Goal: Task Accomplishment & Management: Complete application form

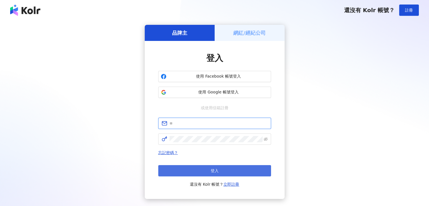
type input "**********"
click at [205, 168] on button "登入" at bounding box center [214, 170] width 113 height 11
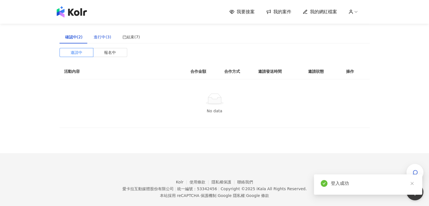
click at [103, 37] on div "進行中(3)" at bounding box center [102, 37] width 17 height 6
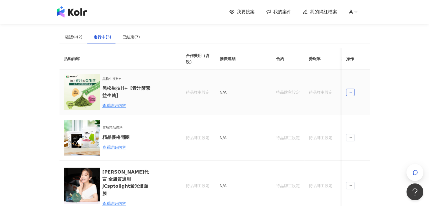
click at [350, 91] on icon "ellipsis" at bounding box center [350, 92] width 4 height 4
click at [379, 68] on div "我要接案 我的案件 我的網紅檔案 建議執行流程 確認中(2) 進行中(3) 已結束(7) 邀請中 報名中 活動內容 合作金額 合作方式 邀請發送時間 邀請狀態…" at bounding box center [214, 158] width 429 height 317
click at [351, 93] on icon "ellipsis" at bounding box center [350, 92] width 4 height 4
click at [357, 119] on div "傳訊" at bounding box center [360, 117] width 20 height 6
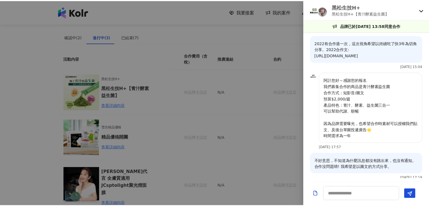
scroll to position [42, 0]
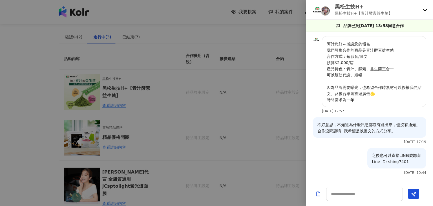
click at [0, 94] on div at bounding box center [216, 103] width 433 height 206
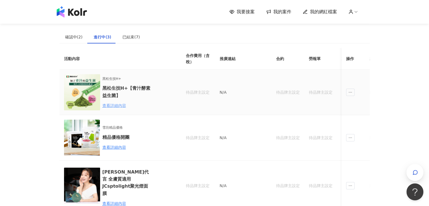
click at [117, 106] on div "查看詳細內容" at bounding box center [126, 105] width 49 height 6
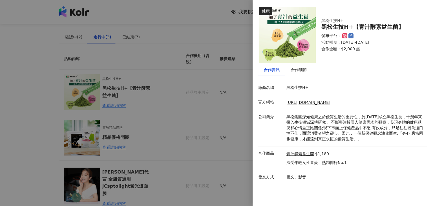
click at [2, 90] on div at bounding box center [216, 103] width 433 height 206
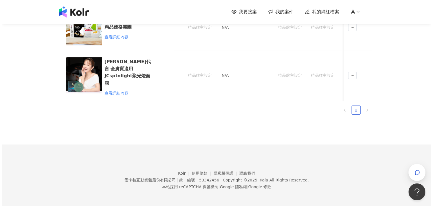
scroll to position [0, 0]
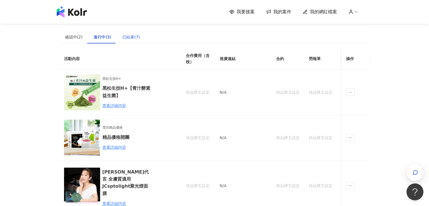
click at [126, 38] on div "已結束(7)" at bounding box center [130, 37] width 17 height 6
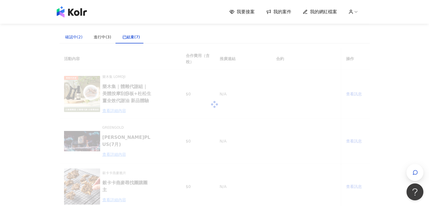
click at [76, 39] on div "確認中(2)" at bounding box center [73, 37] width 17 height 6
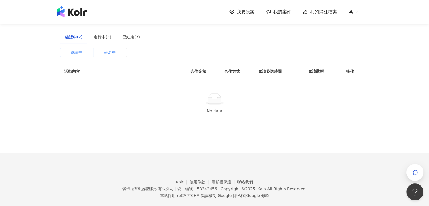
click at [109, 54] on span "報名中" at bounding box center [110, 52] width 12 height 8
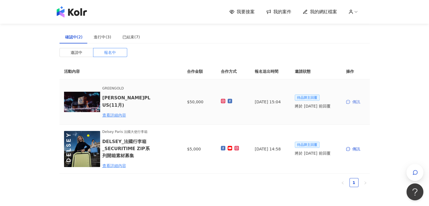
click at [354, 103] on div "傳訊" at bounding box center [355, 102] width 19 height 6
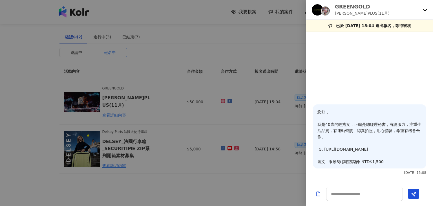
click at [0, 125] on div at bounding box center [216, 103] width 433 height 206
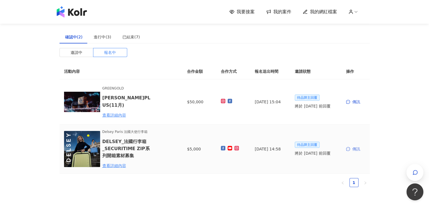
click at [357, 148] on div "傳訊" at bounding box center [355, 149] width 19 height 6
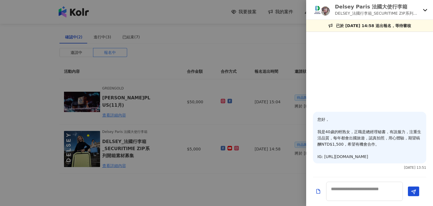
click at [0, 134] on div at bounding box center [216, 103] width 433 height 206
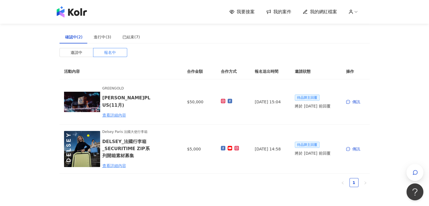
click at [243, 12] on span "我要接案" at bounding box center [245, 12] width 18 height 6
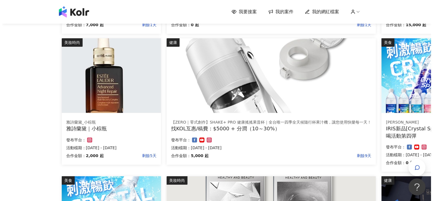
scroll to position [169, 0]
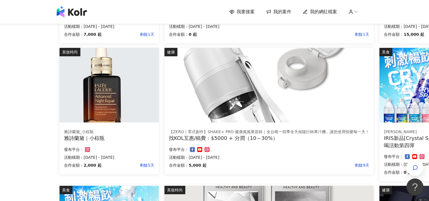
click at [118, 90] on img at bounding box center [108, 85] width 99 height 75
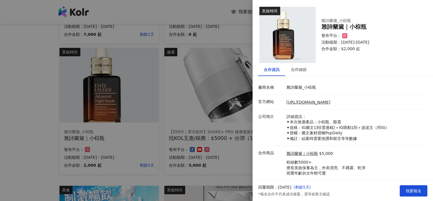
scroll to position [14, 0]
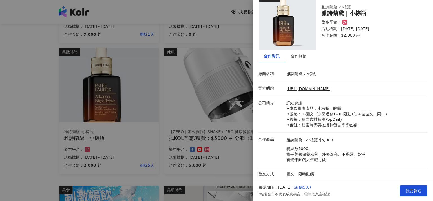
click at [0, 49] on div at bounding box center [216, 100] width 433 height 201
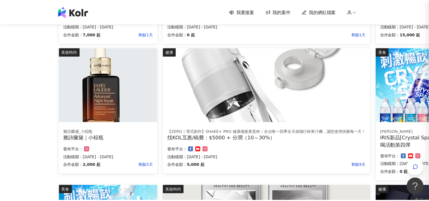
scroll to position [0, 0]
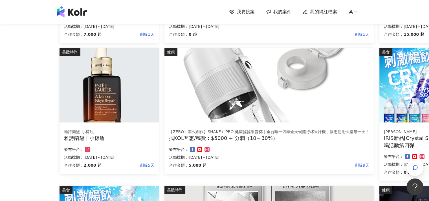
click at [282, 13] on span "我的案件" at bounding box center [282, 12] width 18 height 6
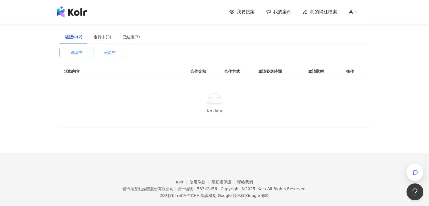
click at [117, 53] on label "報名中" at bounding box center [110, 52] width 34 height 9
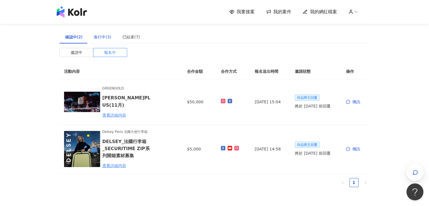
click at [108, 36] on div "進行中(3)" at bounding box center [102, 37] width 17 height 6
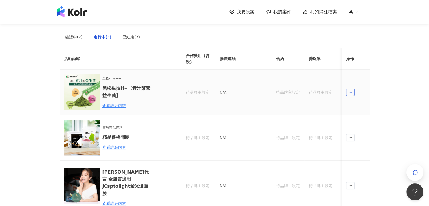
click at [349, 91] on icon "ellipsis" at bounding box center [350, 92] width 4 height 4
click at [364, 119] on div "傳訊" at bounding box center [360, 117] width 20 height 6
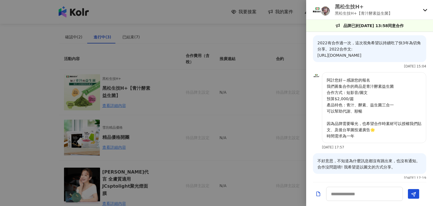
click at [5, 102] on div at bounding box center [216, 103] width 433 height 206
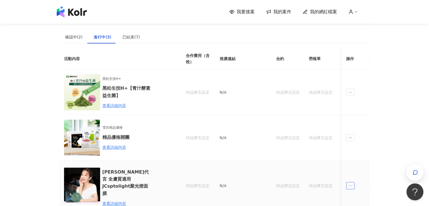
click at [351, 183] on icon "ellipsis" at bounding box center [350, 185] width 4 height 4
click at [356, 171] on div "傳訊" at bounding box center [360, 171] width 20 height 6
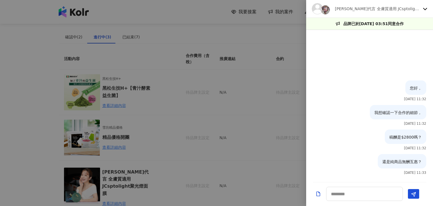
click at [14, 77] on div at bounding box center [216, 103] width 433 height 206
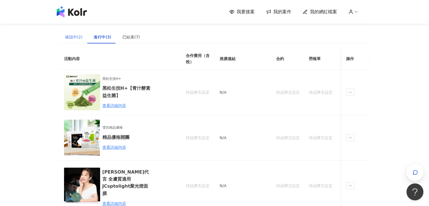
click at [68, 40] on div "確認中(2)" at bounding box center [73, 36] width 29 height 13
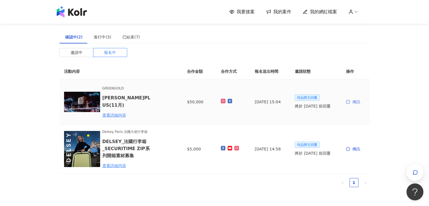
click at [353, 99] on div "傳訊" at bounding box center [355, 102] width 19 height 6
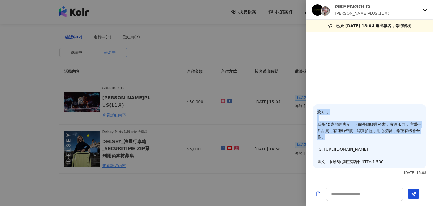
drag, startPoint x: 326, startPoint y: 137, endPoint x: 318, endPoint y: 114, distance: 24.9
click at [318, 114] on p "您好， 我是40歲的輕熟女，正職是總經理秘書，有說服力，注重生活品質，有運動習慣，認真拍照，用心體驗，希望有機會合作。 IG: [URL][DOMAIN_NA…" at bounding box center [369, 137] width 104 height 56
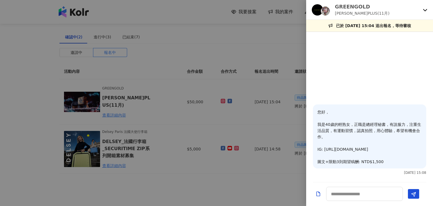
click at [391, 156] on p "您好， 我是40歲的輕熟女，正職是總經理秘書，有說服力，注重生活品質，有運動習慣，認真拍照，用心體驗，希望有機會合作。 IG: [URL][DOMAIN_NA…" at bounding box center [369, 137] width 104 height 56
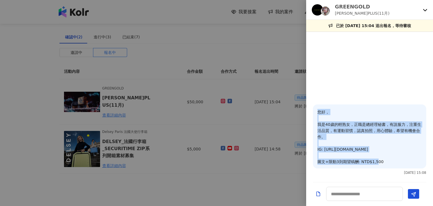
drag, startPoint x: 409, startPoint y: 148, endPoint x: 310, endPoint y: 113, distance: 105.0
click at [310, 113] on div "您好， 我是40歲的輕熟女，正職是總經理秘書，有說服力，注重生活品質，有運動習慣，認真拍照，用心體驗，希望有機會合作。 IG: [URL][DOMAIN_NA…" at bounding box center [369, 141] width 127 height 74
copy p "您好， 我是40歲的輕熟女，正職是總經理秘書，有說服力，注重生活品質，有運動習慣，認真拍照，用心體驗，希望有機會合作。 IG: [URL][DOMAIN_NA…"
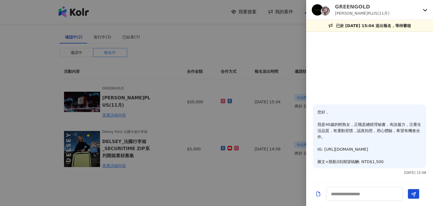
click at [415, 83] on div at bounding box center [369, 69] width 127 height 69
click at [6, 110] on div at bounding box center [216, 103] width 433 height 206
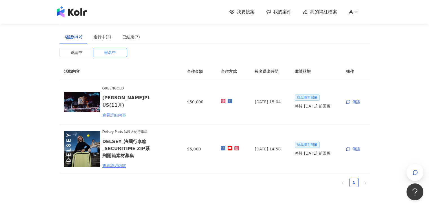
click at [238, 12] on link "我要接案" at bounding box center [241, 12] width 25 height 6
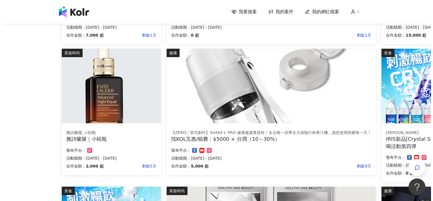
scroll to position [169, 0]
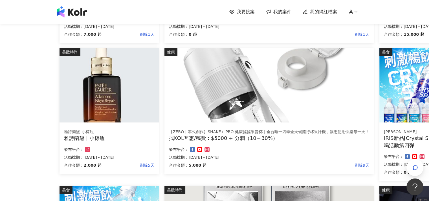
click at [113, 90] on img at bounding box center [108, 85] width 99 height 75
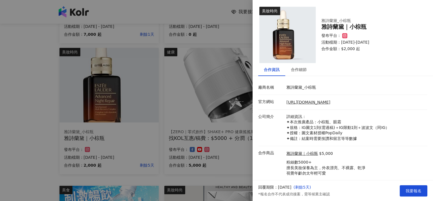
scroll to position [14, 0]
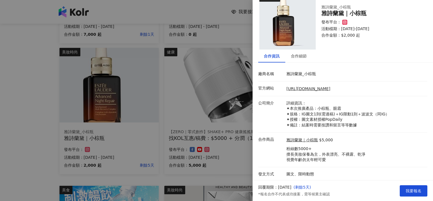
click at [3, 129] on div at bounding box center [216, 100] width 433 height 201
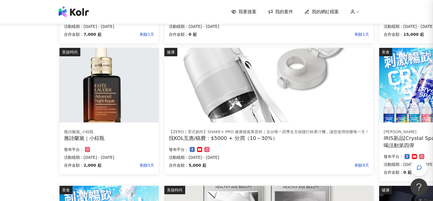
scroll to position [0, 0]
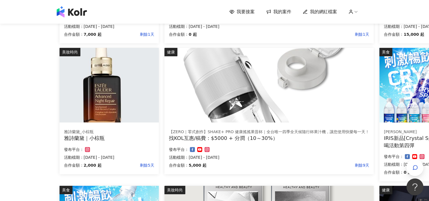
click at [123, 69] on img at bounding box center [108, 85] width 99 height 75
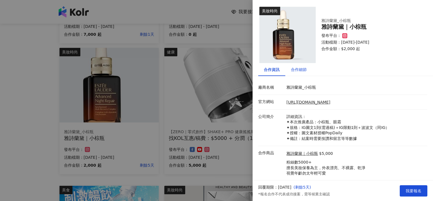
click at [301, 68] on div "合作細節" at bounding box center [299, 70] width 16 height 6
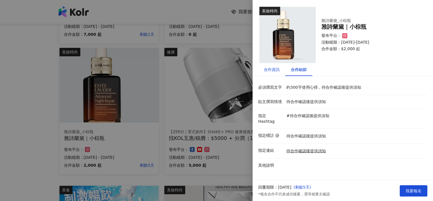
click at [268, 72] on div "合作資訊" at bounding box center [272, 70] width 16 height 6
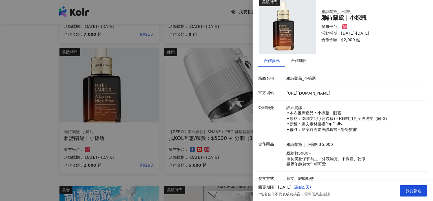
scroll to position [14, 0]
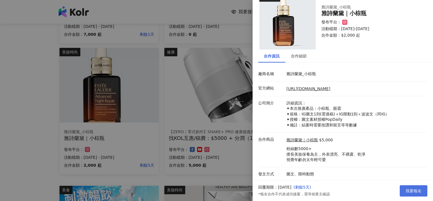
click at [412, 189] on span "我要報名" at bounding box center [414, 191] width 16 height 5
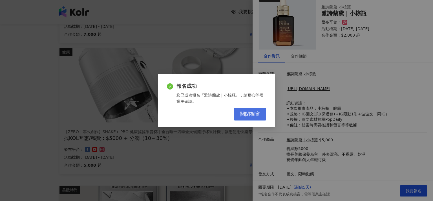
click at [256, 114] on span "關閉視窗" at bounding box center [250, 114] width 20 height 6
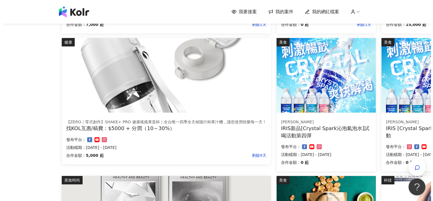
scroll to position [225, 0]
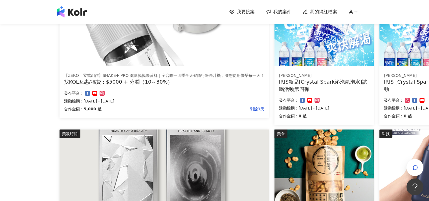
click at [169, 45] on img at bounding box center [163, 29] width 209 height 75
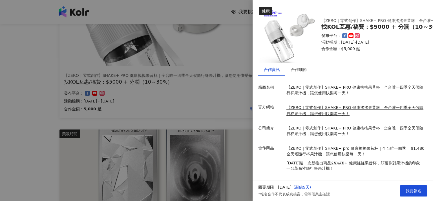
scroll to position [13, 0]
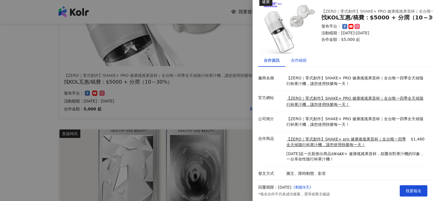
click at [298, 57] on div "合作細節" at bounding box center [299, 60] width 16 height 6
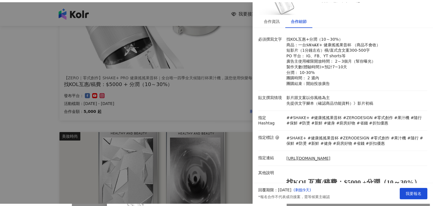
scroll to position [113, 0]
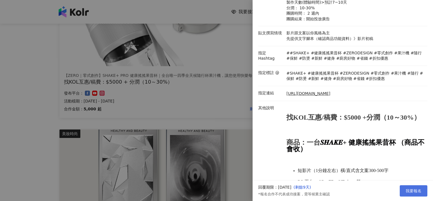
click at [415, 193] on span "我要報名" at bounding box center [414, 191] width 16 height 5
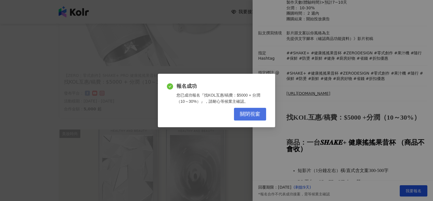
click at [251, 111] on span "關閉視窗" at bounding box center [250, 114] width 20 height 6
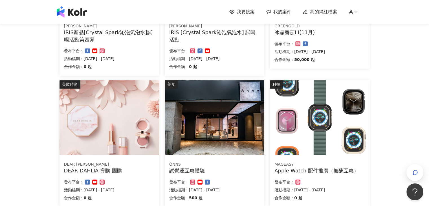
scroll to position [310, 0]
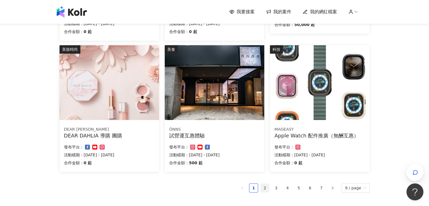
click at [265, 188] on link "2" at bounding box center [264, 187] width 8 height 8
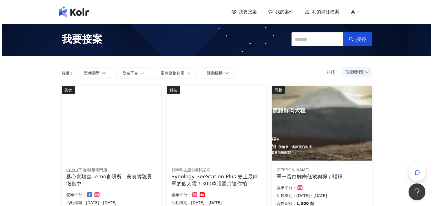
scroll to position [0, 0]
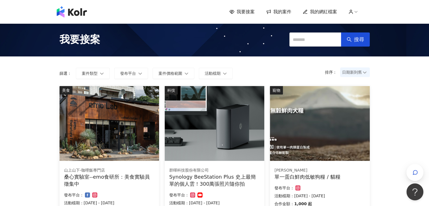
click at [284, 11] on span "我的案件" at bounding box center [282, 12] width 18 height 6
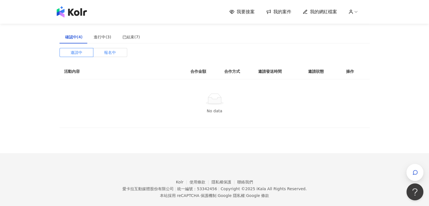
click at [112, 54] on span "報名中" at bounding box center [110, 52] width 12 height 8
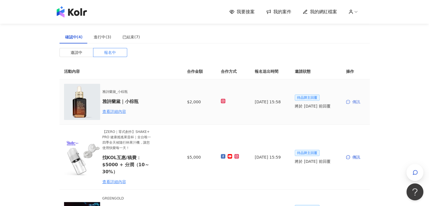
click at [357, 102] on div "傳訊" at bounding box center [355, 102] width 19 height 6
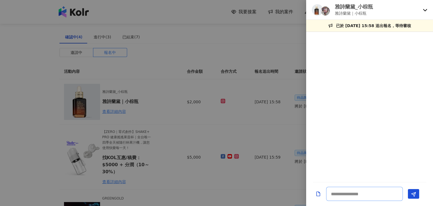
paste textarea "**********"
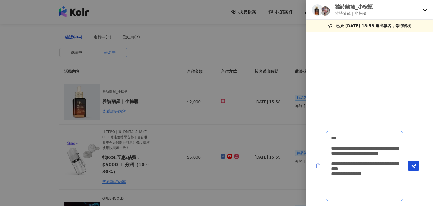
click at [364, 191] on textarea "**********" at bounding box center [364, 166] width 77 height 70
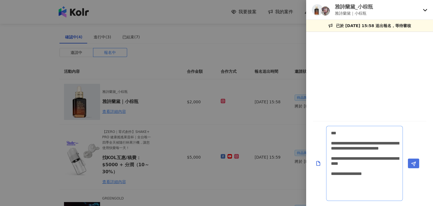
type textarea "**********"
click at [413, 165] on icon "Send" at bounding box center [413, 163] width 5 height 5
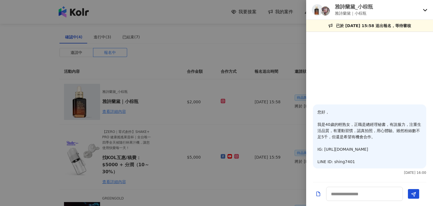
click at [1, 151] on div at bounding box center [216, 103] width 433 height 206
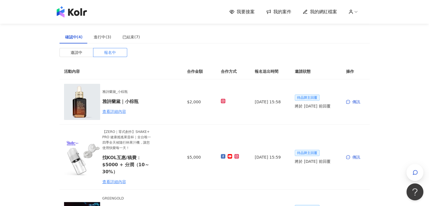
click at [78, 12] on img at bounding box center [72, 11] width 30 height 11
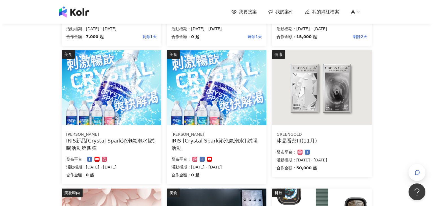
scroll to position [169, 0]
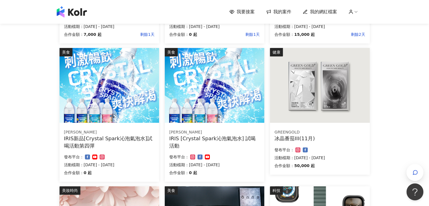
click at [97, 75] on img at bounding box center [108, 85] width 99 height 75
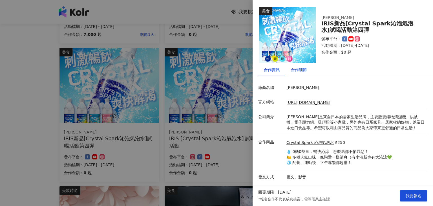
click at [306, 70] on div "合作細節" at bounding box center [299, 70] width 16 height 6
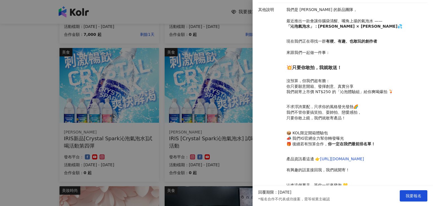
scroll to position [151, 0]
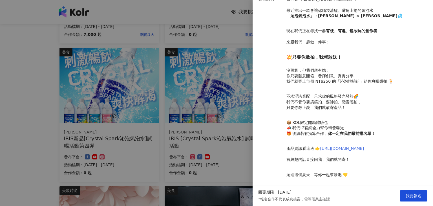
click at [351, 146] on link "[URL][DOMAIN_NAME]" at bounding box center [342, 148] width 44 height 5
